Goal: Transaction & Acquisition: Purchase product/service

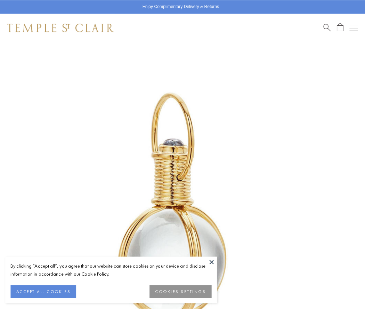
scroll to position [180, 0]
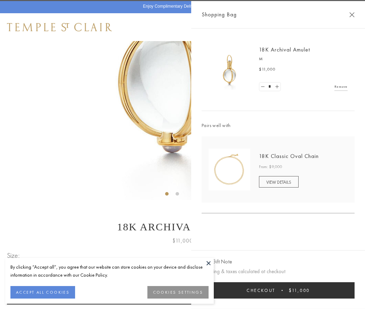
click at [278, 290] on button "Checkout $11,000" at bounding box center [278, 290] width 153 height 16
